Goal: Task Accomplishment & Management: Manage account settings

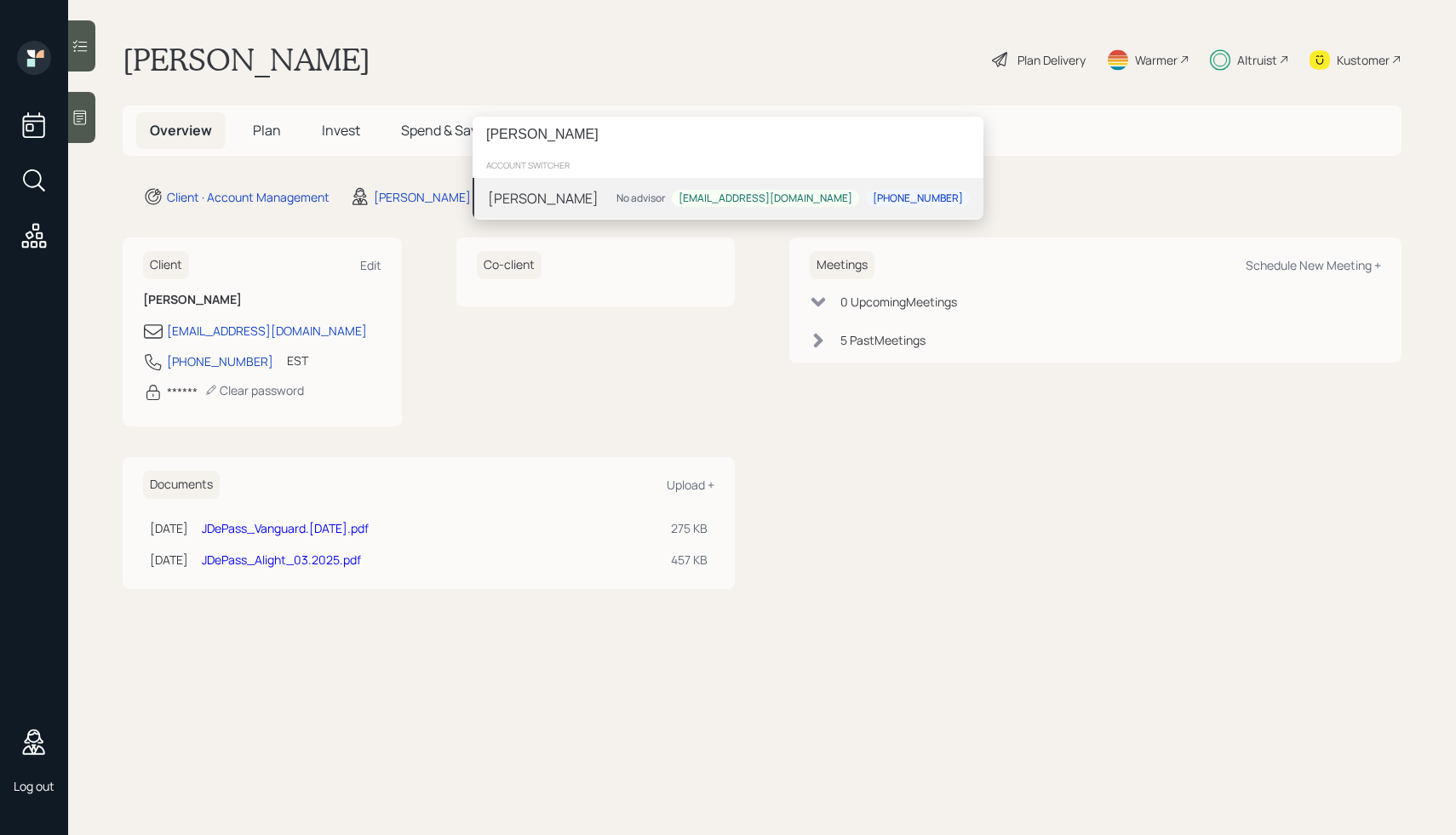
click at [542, 139] on input "[PERSON_NAME]" at bounding box center [727, 134] width 511 height 36
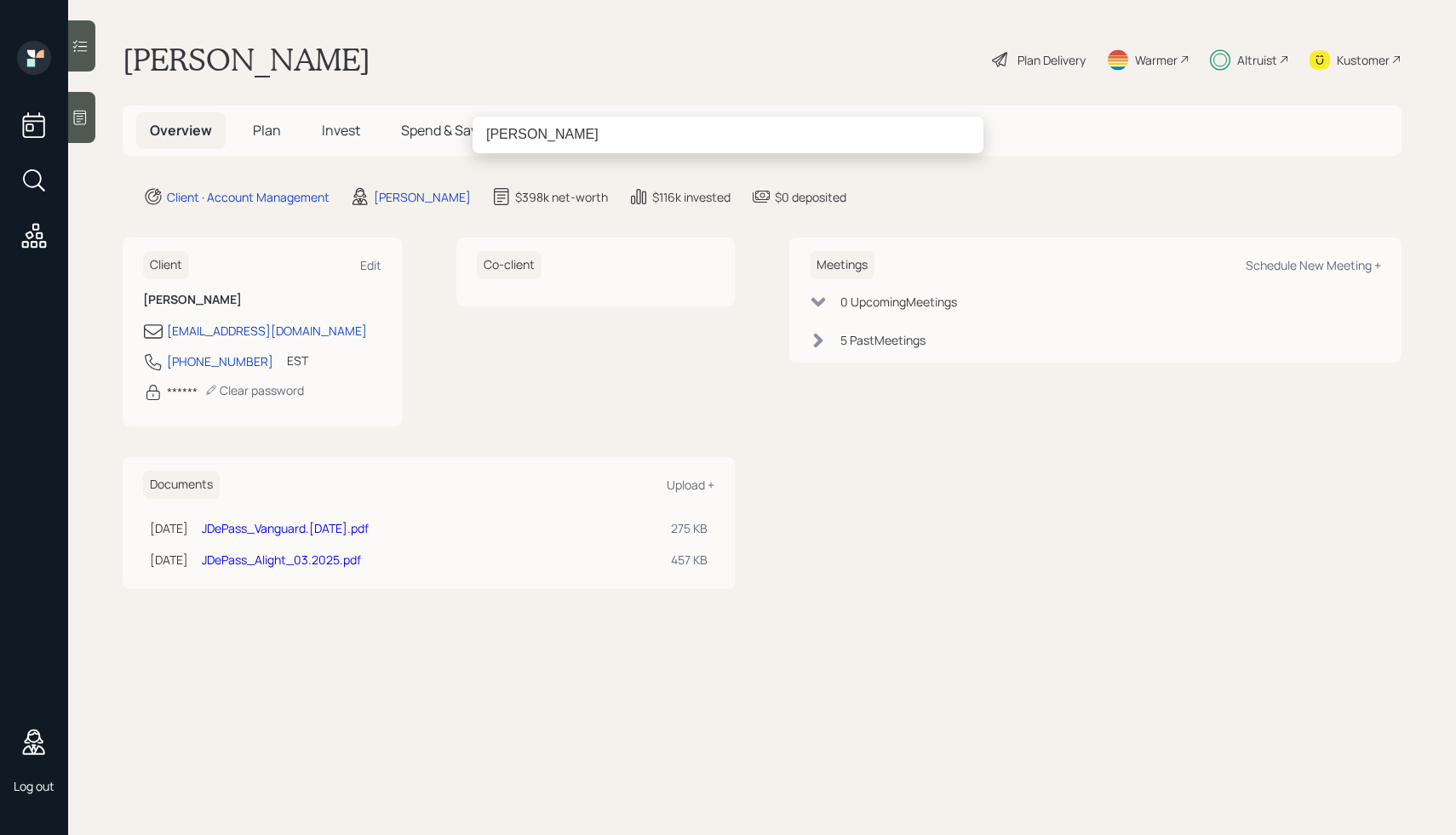
click at [530, 137] on input "[PERSON_NAME]" at bounding box center [727, 134] width 511 height 36
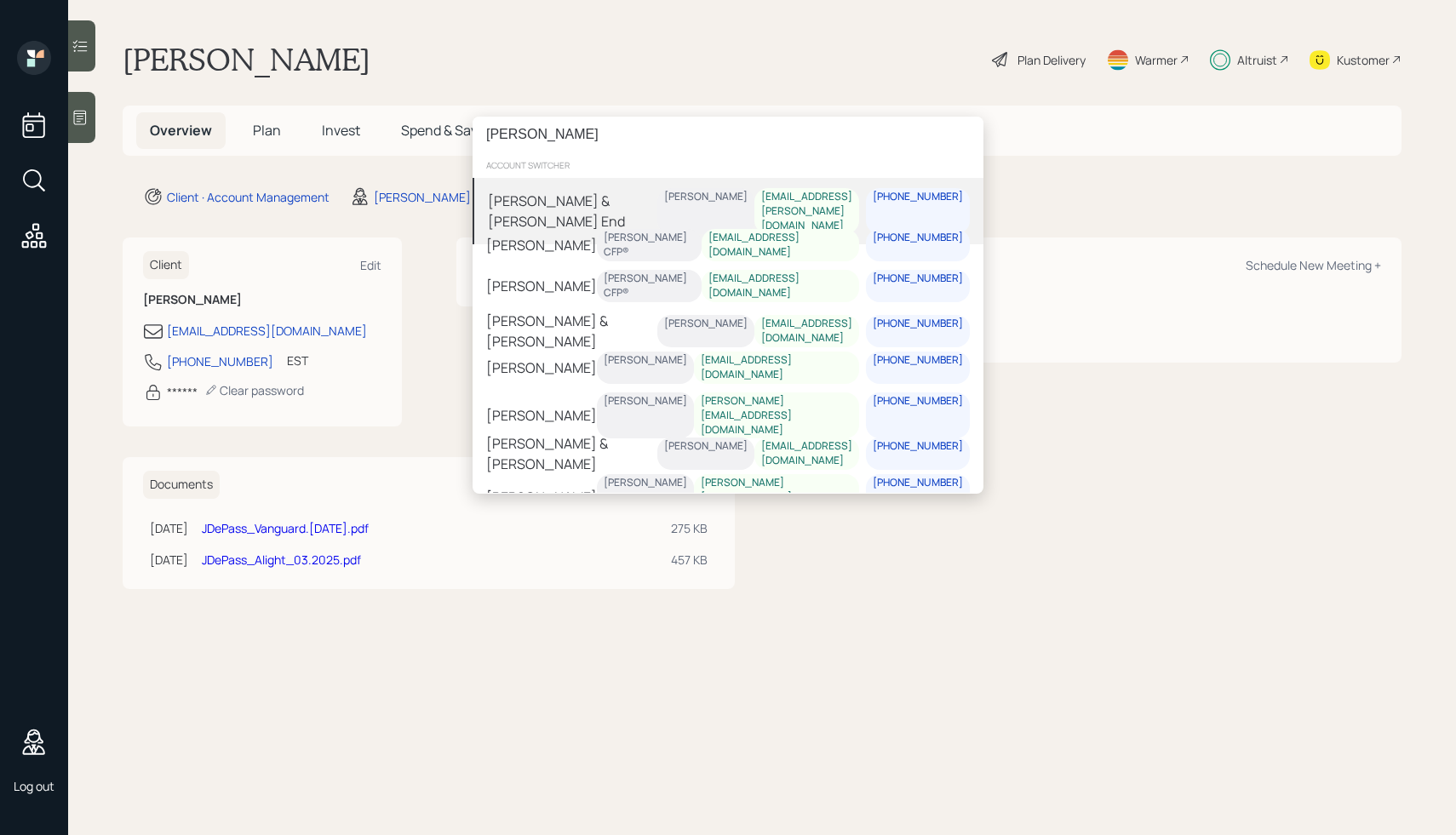
type input "[PERSON_NAME]"
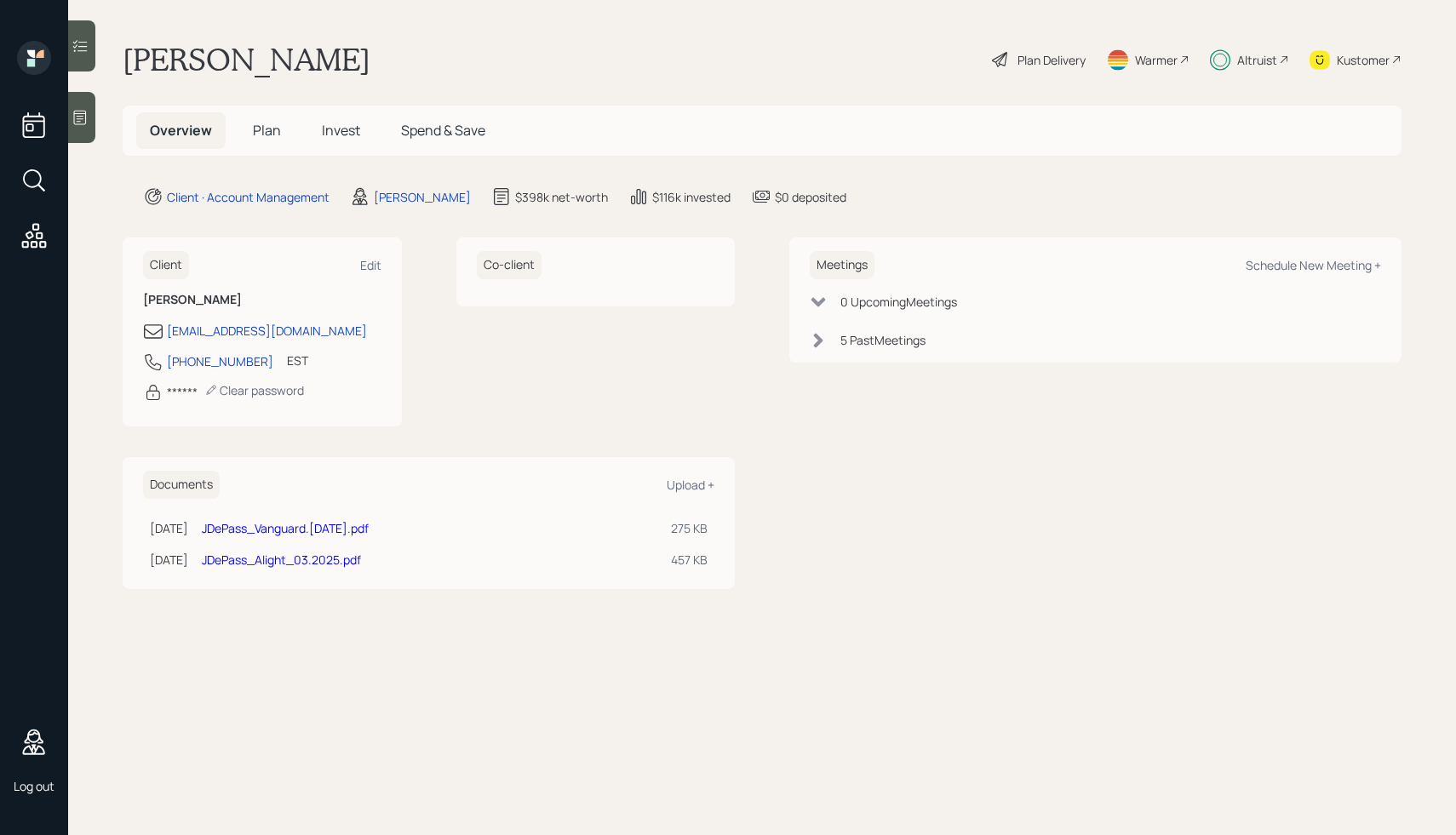
click at [574, 87] on div "[PERSON_NAME] account switcher [PERSON_NAME] & [PERSON_NAME] End [PERSON_NAME] …" at bounding box center [728, 418] width 1456 height 835
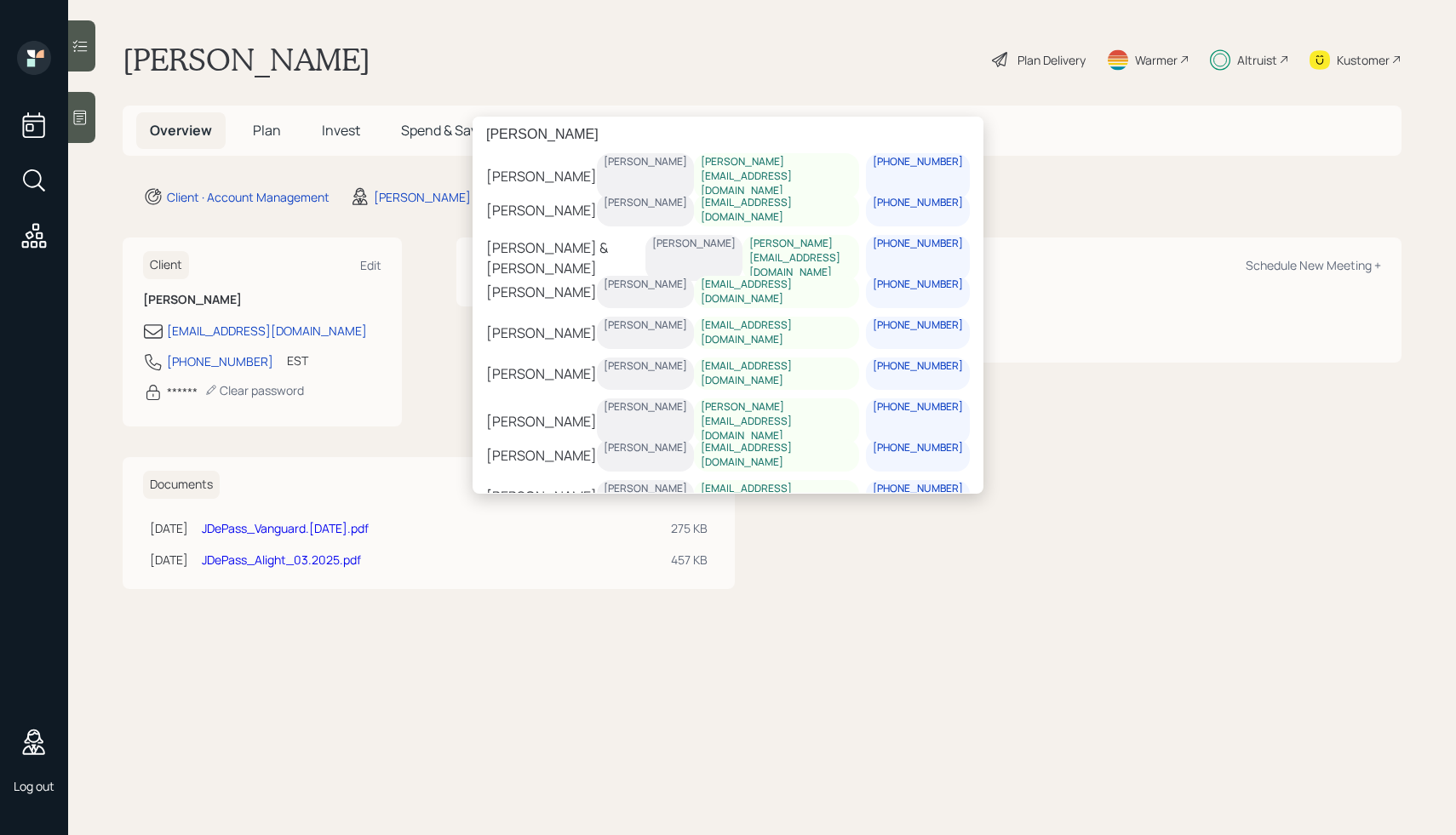
scroll to position [322, 0]
type input "[PERSON_NAME]"
click at [573, 251] on div "[PERSON_NAME] & [PERSON_NAME]" at bounding box center [567, 258] width 158 height 40
